Goal: Find contact information: Find contact information

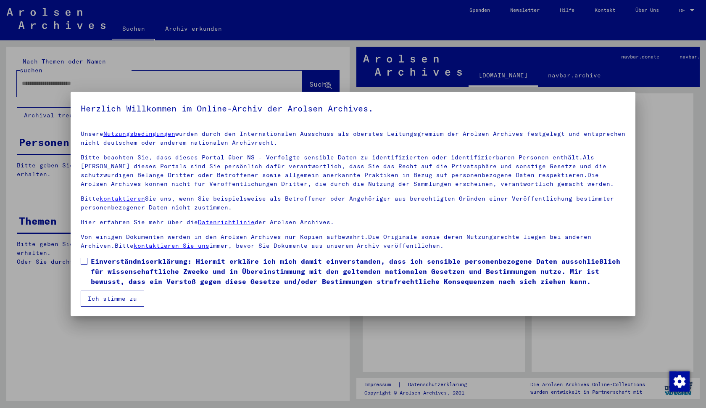
click at [121, 300] on button "Ich stimme zu" at bounding box center [112, 298] width 63 height 16
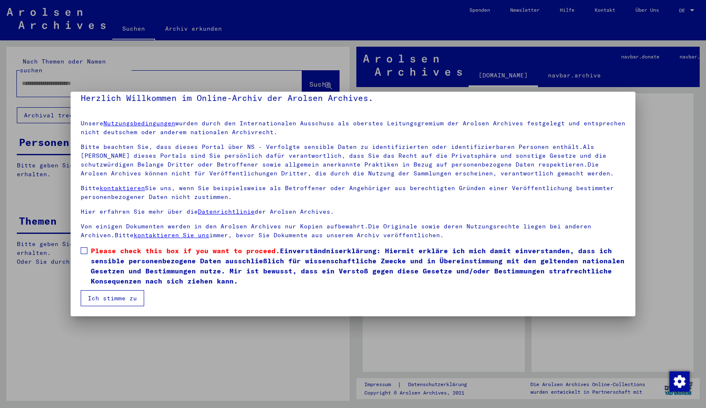
click at [90, 251] on label "Please check this box if you want to proceed. Einverständniserklärung: Hiermit …" at bounding box center [353, 265] width 545 height 40
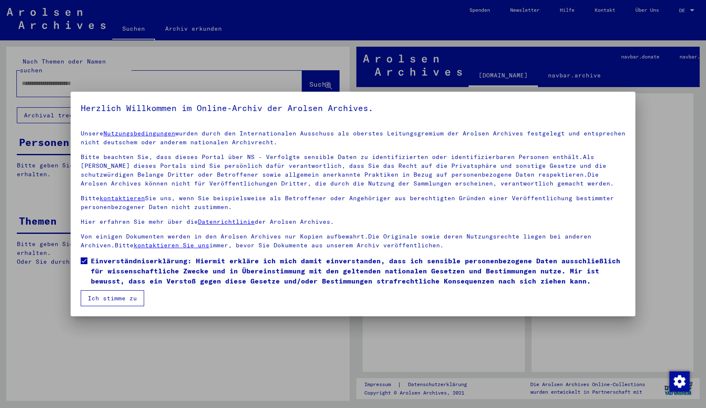
click at [106, 298] on button "Ich stimme zu" at bounding box center [112, 298] width 63 height 16
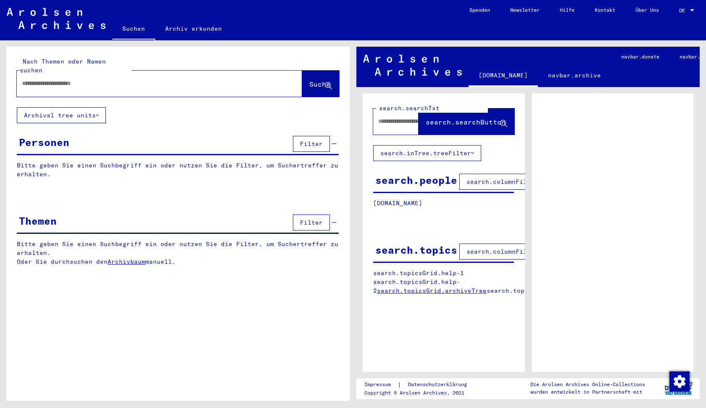
click at [685, 10] on span "DE" at bounding box center [683, 11] width 9 height 6
click at [683, 19] on span "English" at bounding box center [678, 15] width 34 height 15
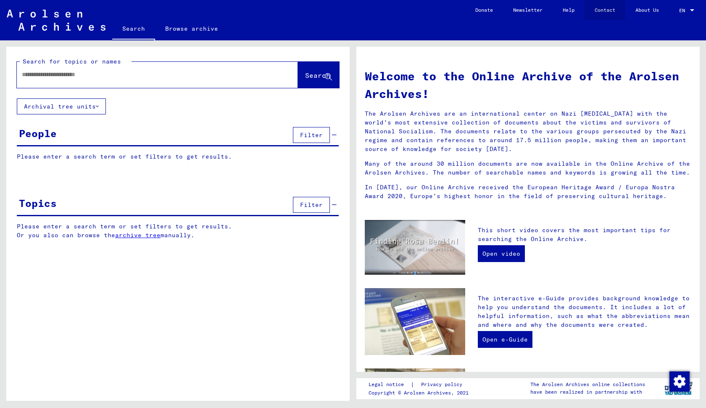
click at [600, 13] on link "Contact" at bounding box center [605, 10] width 41 height 20
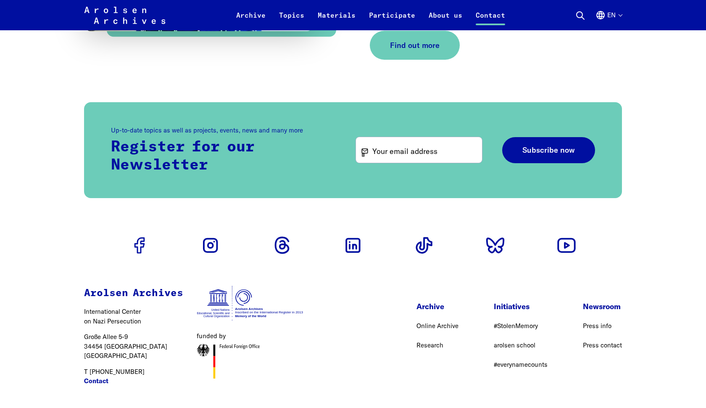
scroll to position [2490, 0]
click at [129, 232] on icon "Go to Facebook profile" at bounding box center [139, 245] width 27 height 27
